Goal: Book appointment/travel/reservation

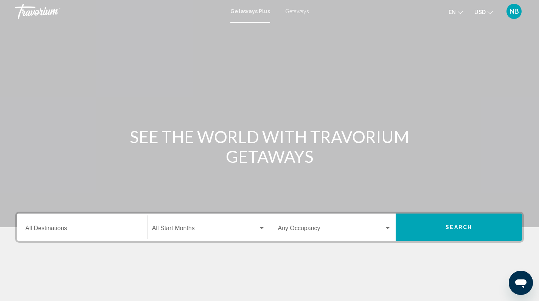
click at [113, 230] on input "Destination All Destinations" at bounding box center [81, 229] width 113 height 7
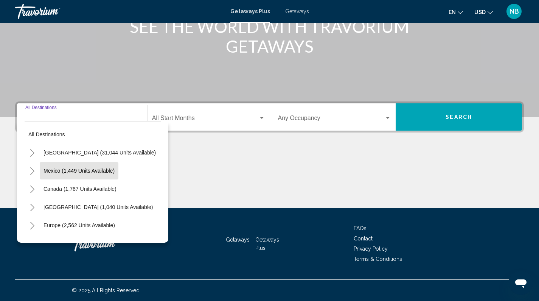
scroll to position [128, 0]
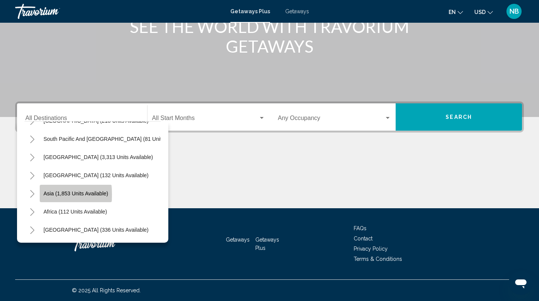
click at [58, 190] on span "Asia (1,853 units available)" at bounding box center [75, 193] width 65 height 6
type input "**********"
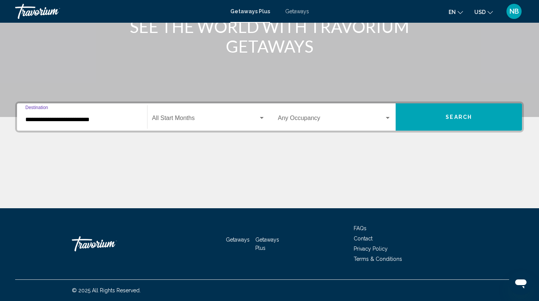
click at [458, 118] on span "Search" at bounding box center [459, 117] width 26 height 6
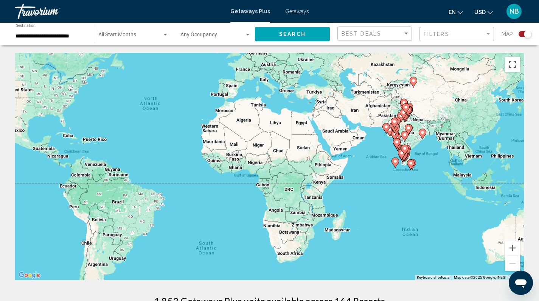
drag, startPoint x: 377, startPoint y: 193, endPoint x: 263, endPoint y: 124, distance: 133.3
click at [264, 125] on div "To activate drag with keyboard, press Alt + Enter. Once in keyboard drag state,…" at bounding box center [269, 166] width 509 height 227
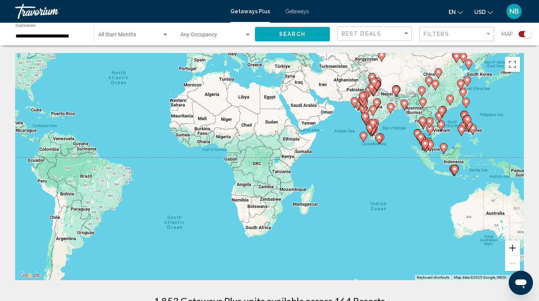
click at [514, 247] on button "Zoom in" at bounding box center [512, 247] width 15 height 15
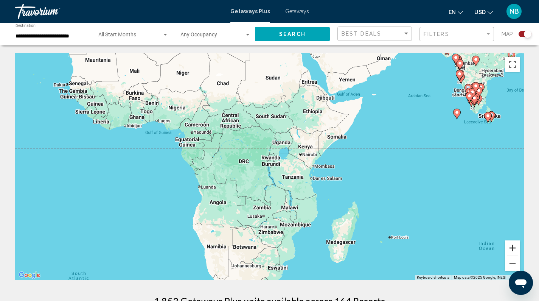
click at [514, 247] on button "Zoom in" at bounding box center [512, 247] width 15 height 15
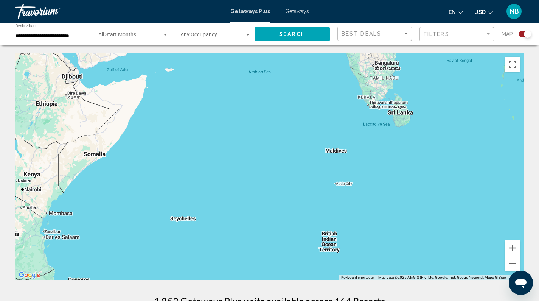
drag, startPoint x: 453, startPoint y: 186, endPoint x: 129, endPoint y: 241, distance: 328.7
click at [129, 241] on div "Main content" at bounding box center [269, 166] width 509 height 227
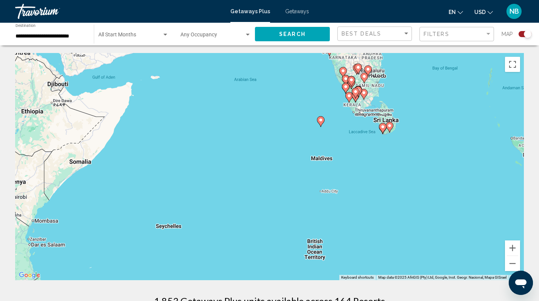
click at [323, 122] on image "Main content" at bounding box center [320, 120] width 5 height 5
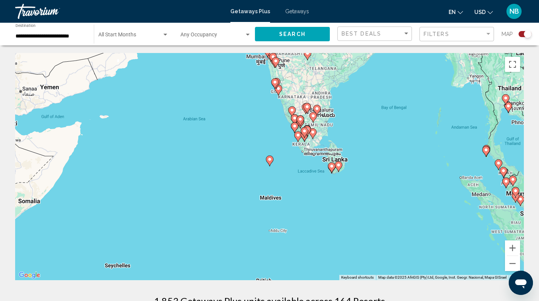
click at [270, 162] on icon "Main content" at bounding box center [269, 161] width 7 height 10
type input "**********"
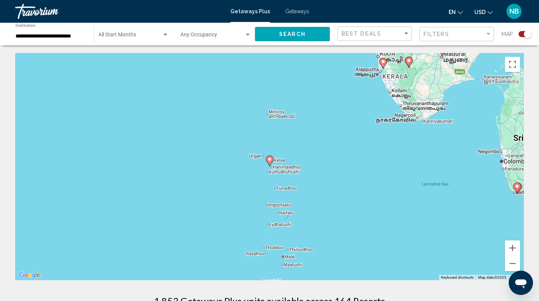
click at [270, 158] on image "Main content" at bounding box center [269, 159] width 5 height 5
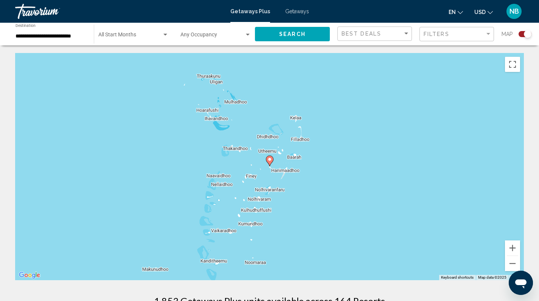
click at [270, 159] on image "Main content" at bounding box center [269, 159] width 5 height 5
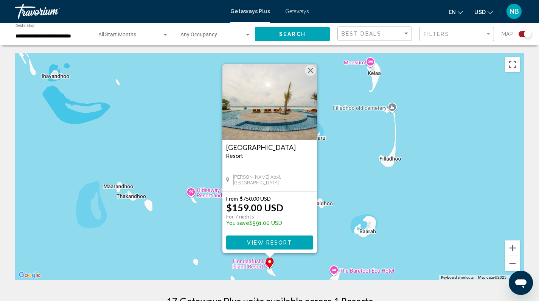
click at [275, 243] on span "View Resort" at bounding box center [269, 242] width 45 height 6
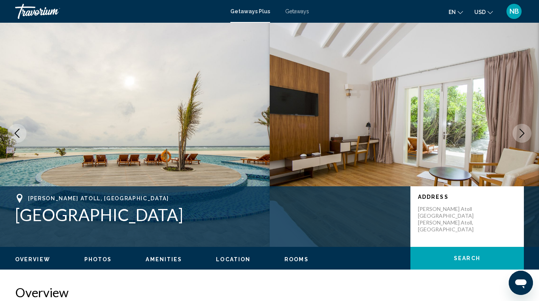
scroll to position [5, 0]
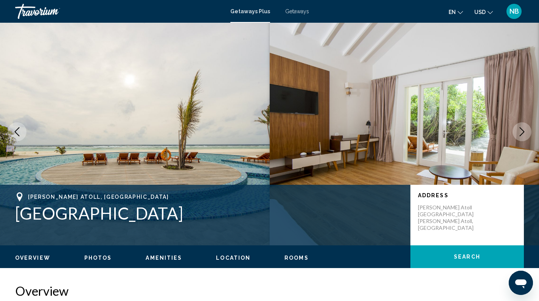
click at [521, 128] on icon "Next image" at bounding box center [521, 131] width 9 height 9
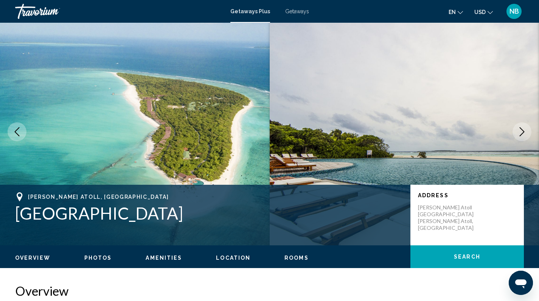
click at [524, 129] on icon "Next image" at bounding box center [521, 131] width 9 height 9
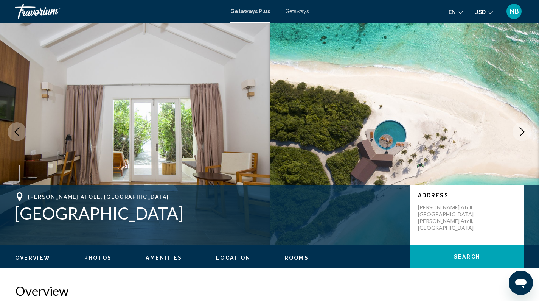
click at [524, 129] on icon "Next image" at bounding box center [521, 131] width 9 height 9
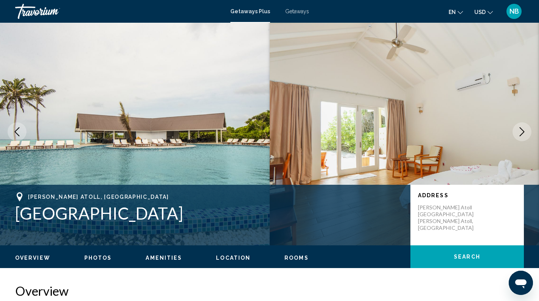
click at [524, 129] on icon "Next image" at bounding box center [521, 131] width 9 height 9
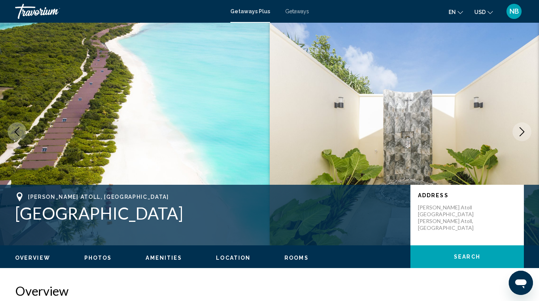
click at [524, 129] on icon "Next image" at bounding box center [521, 131] width 9 height 9
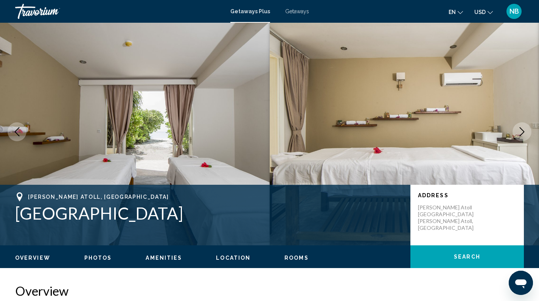
click at [524, 129] on icon "Next image" at bounding box center [521, 131] width 9 height 9
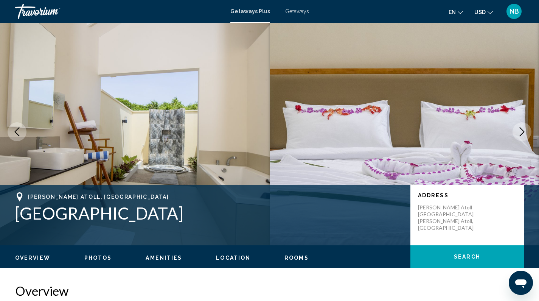
click at [524, 129] on icon "Next image" at bounding box center [521, 131] width 9 height 9
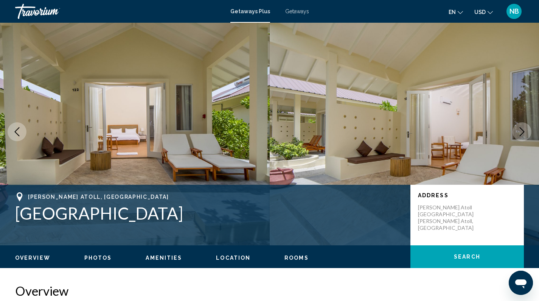
click at [524, 129] on icon "Next image" at bounding box center [521, 131] width 9 height 9
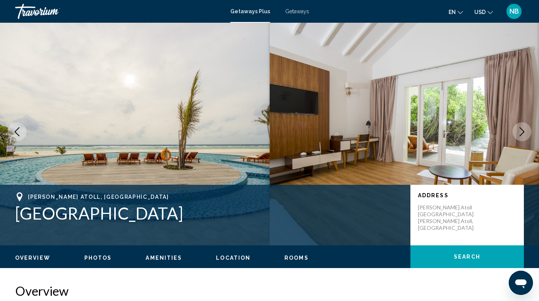
click at [40, 12] on div "Travorium" at bounding box center [53, 11] width 76 height 15
